Goal: Information Seeking & Learning: Learn about a topic

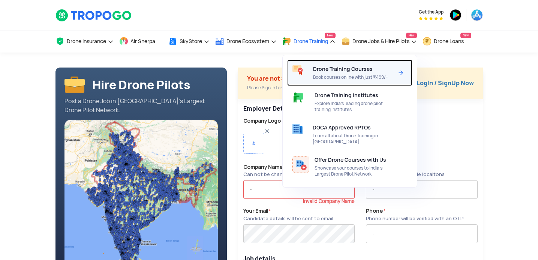
click at [343, 70] on span "Drone Training Courses" at bounding box center [343, 69] width 60 height 6
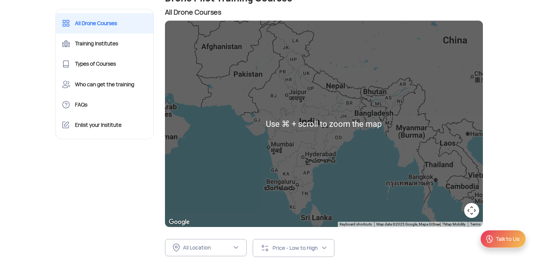
scroll to position [81, 0]
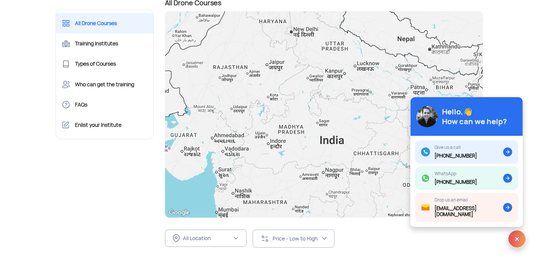
click at [294, 34] on div at bounding box center [324, 114] width 318 height 206
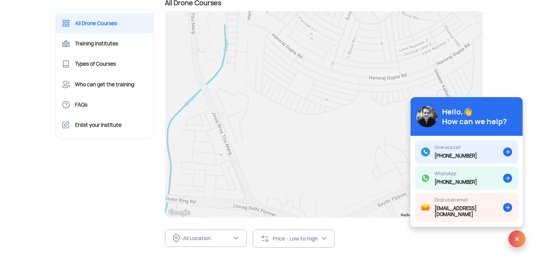
click at [211, 111] on div at bounding box center [324, 114] width 318 height 206
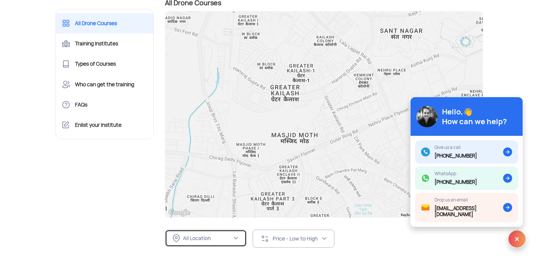
click at [222, 236] on div "All Location" at bounding box center [207, 238] width 49 height 7
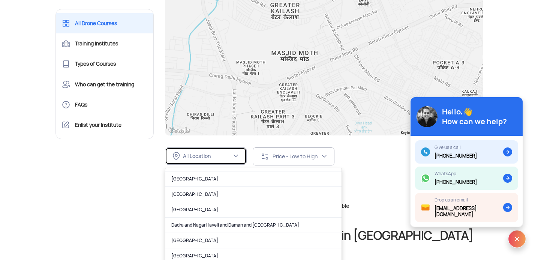
scroll to position [93, 0]
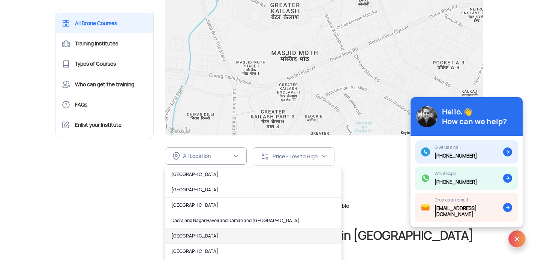
click at [222, 236] on link "Delhi" at bounding box center [253, 235] width 176 height 15
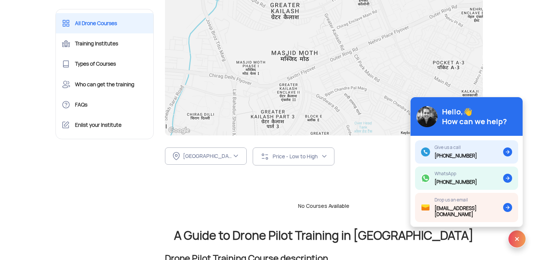
click at [322, 165] on div "Delhi FILTER BY LOCATION All Location Andaman and Nicobar Islands (Port Blair) …" at bounding box center [324, 156] width 318 height 42
click at [321, 159] on div "Price - Low to High" at bounding box center [297, 156] width 49 height 7
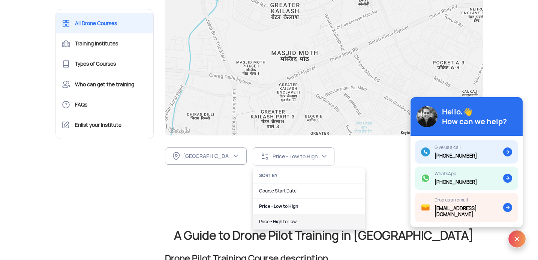
click at [286, 220] on link "Price - High to Low" at bounding box center [309, 221] width 112 height 15
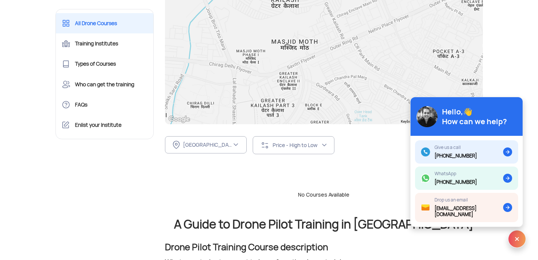
scroll to position [90, 0]
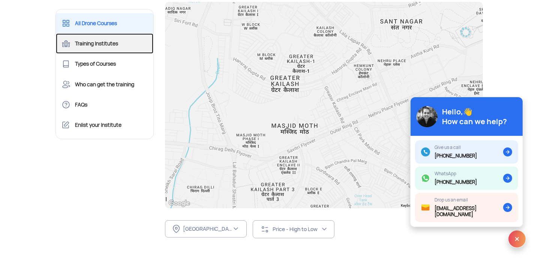
click at [90, 49] on link "Training Institutes" at bounding box center [105, 43] width 98 height 20
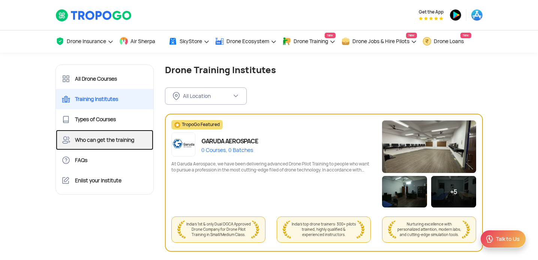
click at [143, 144] on link "Who can get the training" at bounding box center [105, 140] width 98 height 20
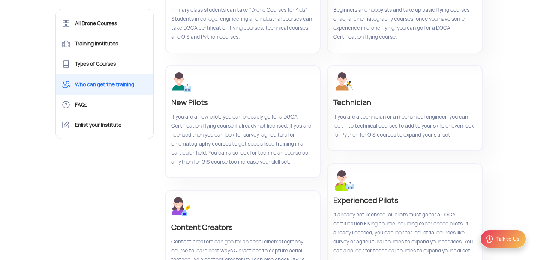
scroll to position [116, 0]
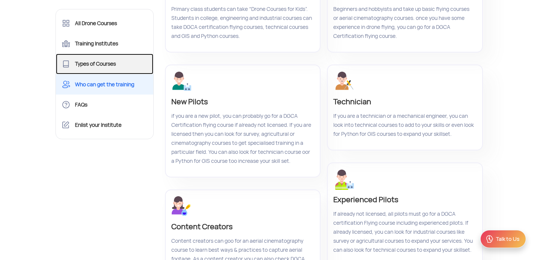
click at [109, 66] on link "Types of Courses" at bounding box center [105, 64] width 98 height 20
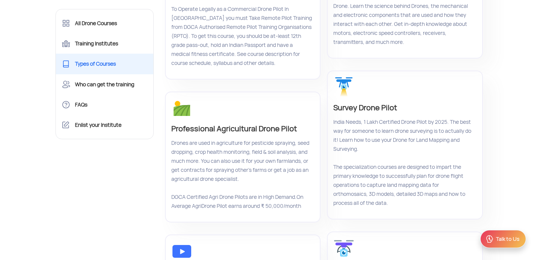
scroll to position [129, 0]
